Goal: Task Accomplishment & Management: Complete application form

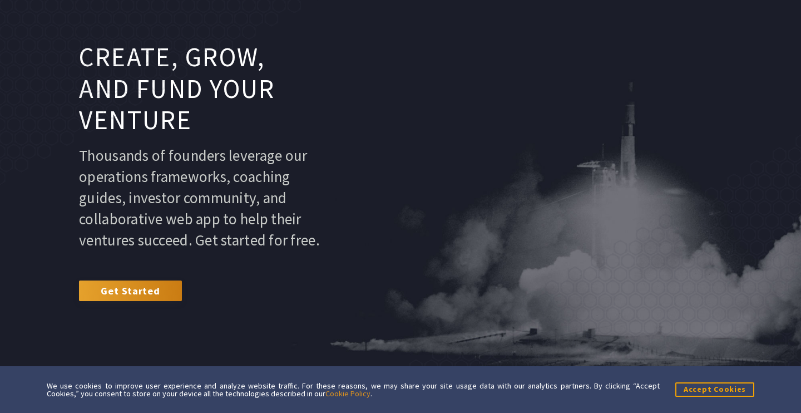
scroll to position [246, 0]
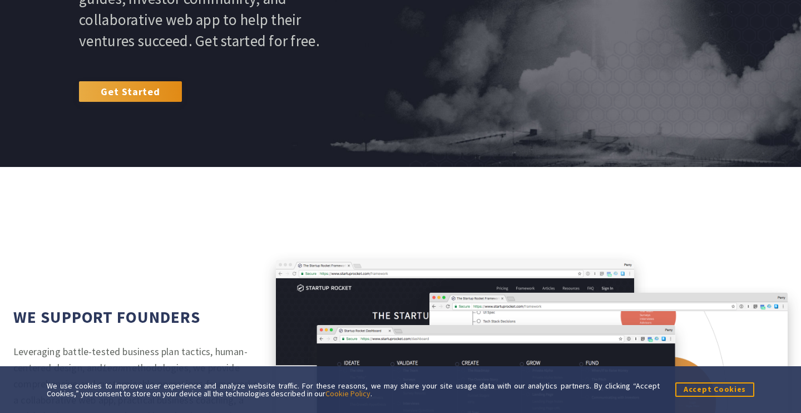
click at [147, 101] on link "Get Started" at bounding box center [130, 91] width 103 height 20
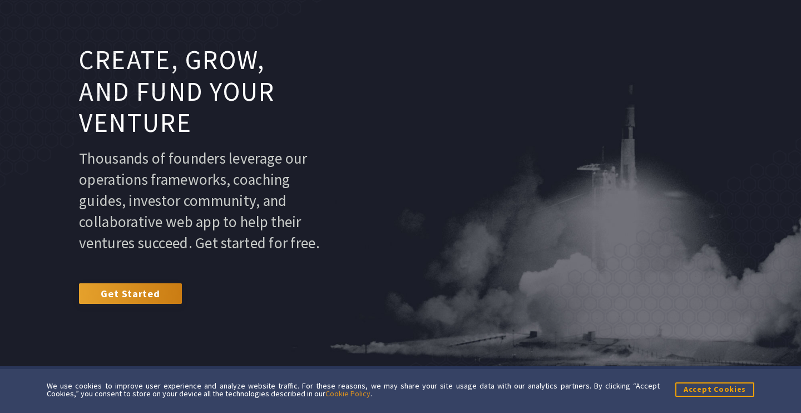
scroll to position [62, 0]
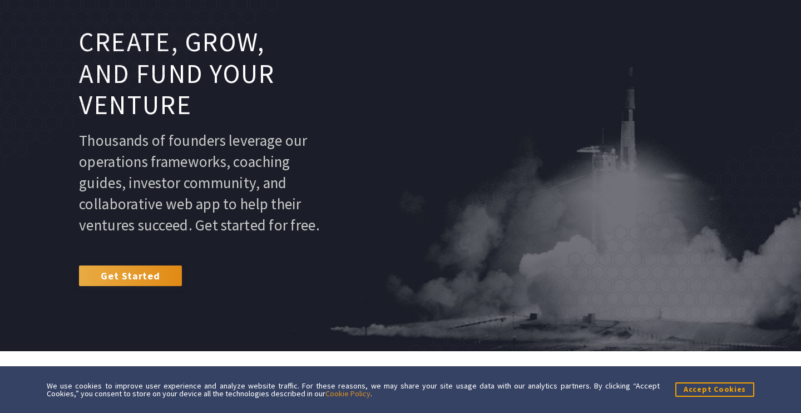
click at [128, 285] on link "Get Started" at bounding box center [130, 275] width 103 height 20
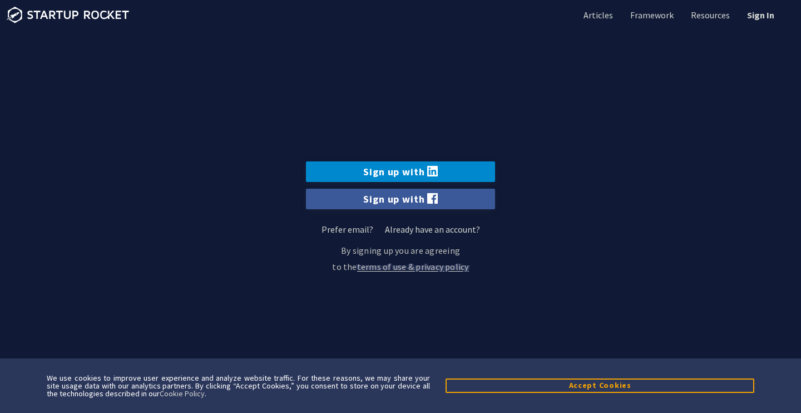
click at [406, 174] on link "Sign up with" at bounding box center [400, 171] width 189 height 21
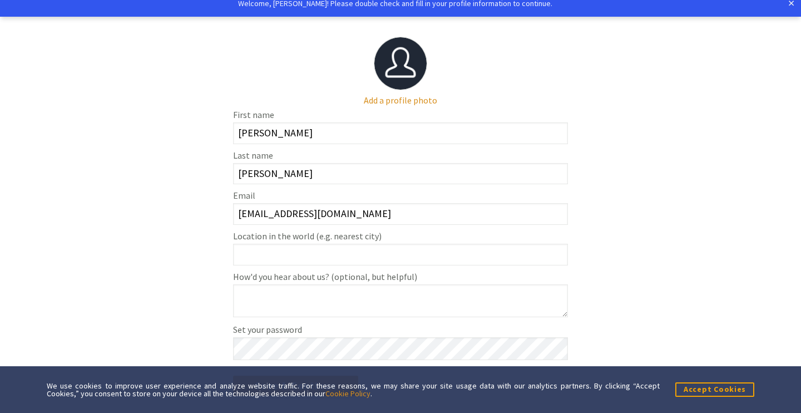
scroll to position [40, 0]
click at [712, 388] on button "Accept Cookies" at bounding box center [714, 389] width 79 height 14
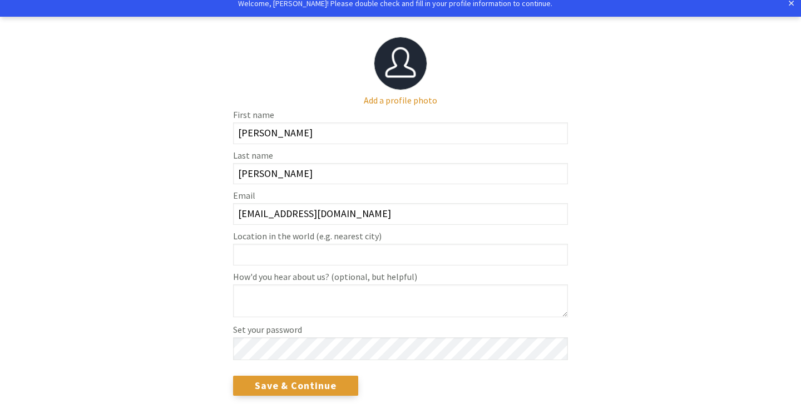
click at [290, 389] on input "Save & Continue" at bounding box center [295, 386] width 125 height 20
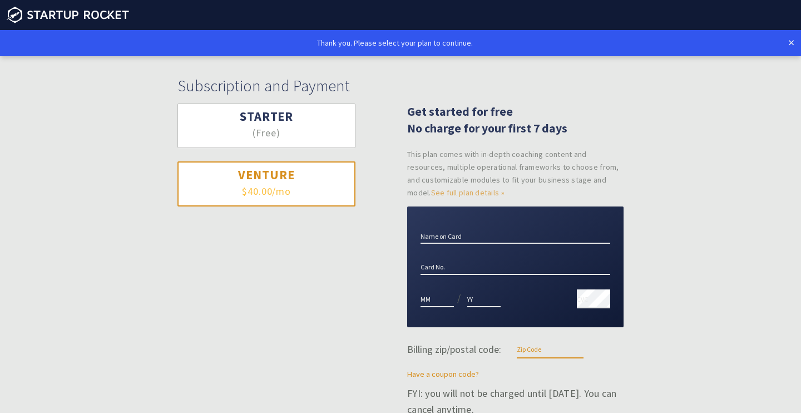
click at [321, 133] on button "Starter (Free)" at bounding box center [266, 125] width 178 height 45
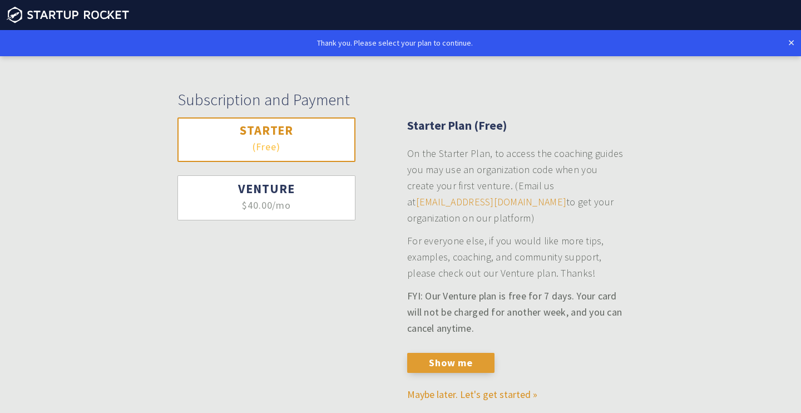
click at [448, 367] on button "Show me" at bounding box center [450, 363] width 87 height 20
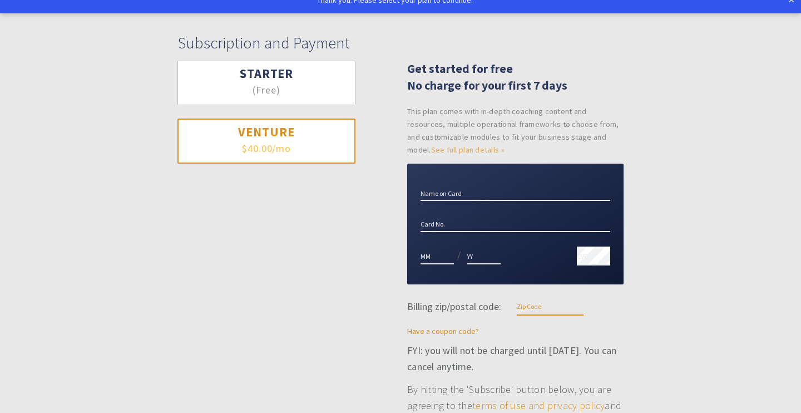
scroll to position [49, 0]
